Goal: Information Seeking & Learning: Learn about a topic

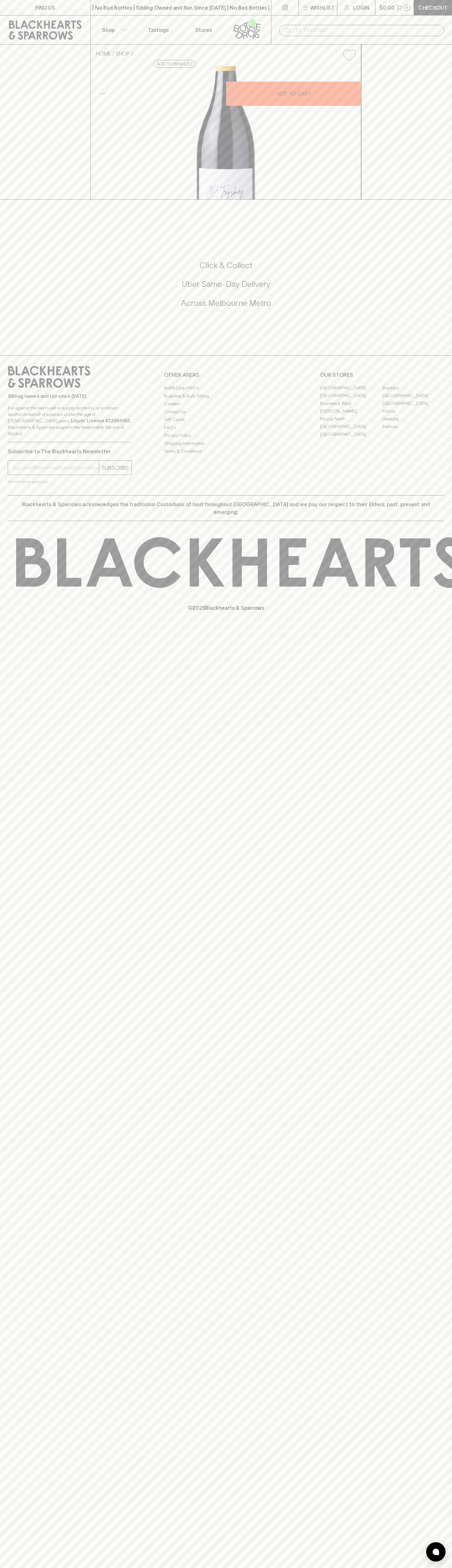
click at [197, 15] on div "| No Bad Bottles | Sibling Owned and Run Since [DATE] | No Bad Bottles | Siblin…" at bounding box center [180, 7] width 181 height 15
click at [421, 495] on div "Sibling owned and run since [DATE] It is against the law to sell or supply alco…" at bounding box center [226, 425] width 452 height 140
click at [356, 1567] on html "FIND US | No Bad Bottles | Sibling Owned and Run Since [DATE] | No Bad Bottles …" at bounding box center [226, 784] width 452 height 1568
click at [5, 867] on div "FIND US | No Bad Bottles | Sibling Owned and Run Since [DATE] | No Bad Bottles …" at bounding box center [226, 784] width 452 height 1568
